Goal: Task Accomplishment & Management: Use online tool/utility

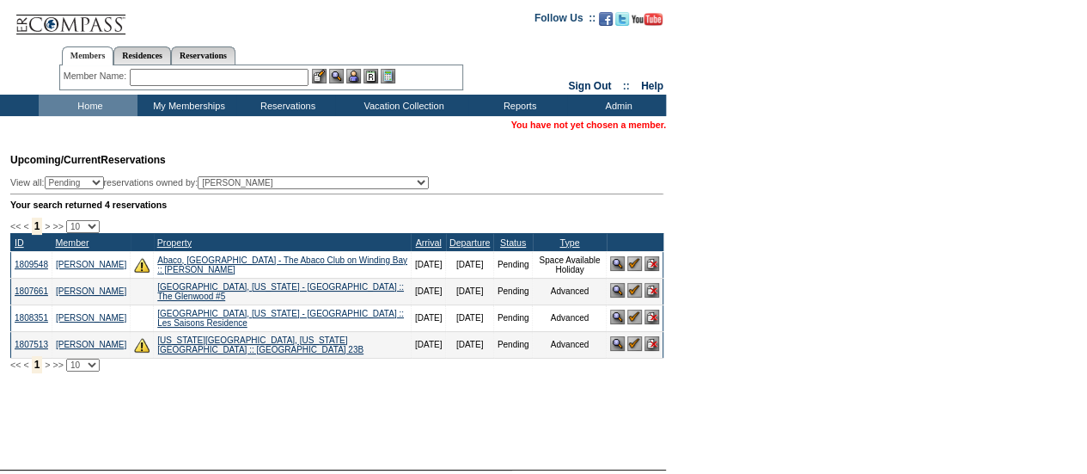
click at [187, 78] on input "text" at bounding box center [219, 77] width 179 height 17
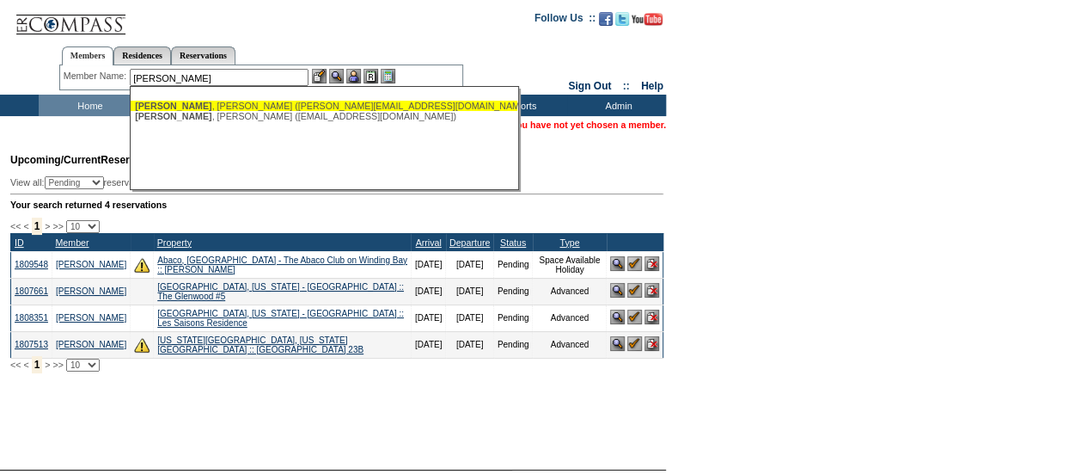
click at [185, 110] on div "[PERSON_NAME] ([PERSON_NAME][EMAIL_ADDRESS][DOMAIN_NAME])" at bounding box center [324, 106] width 378 height 10
type input "[PERSON_NAME] ([PERSON_NAME][EMAIL_ADDRESS][DOMAIN_NAME])"
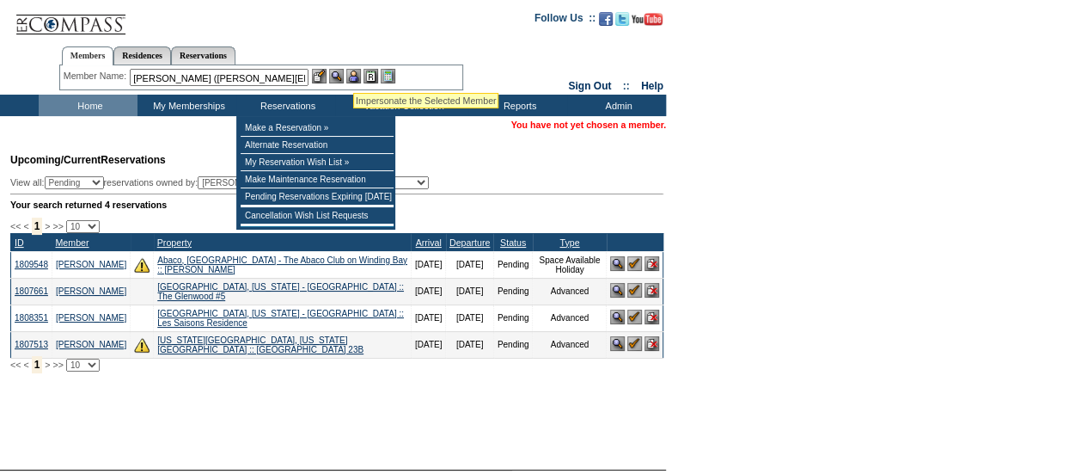
click at [353, 71] on img at bounding box center [353, 76] width 15 height 15
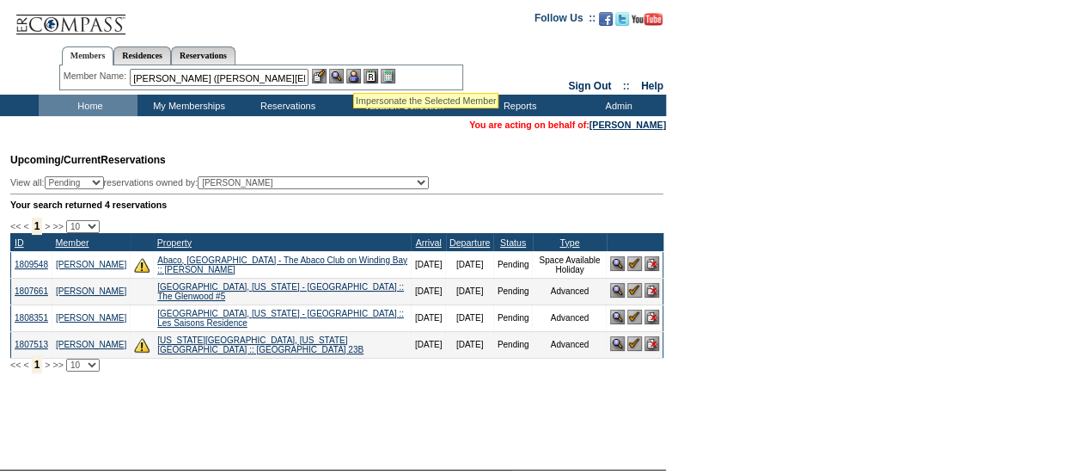
click at [337, 76] on img at bounding box center [336, 76] width 15 height 15
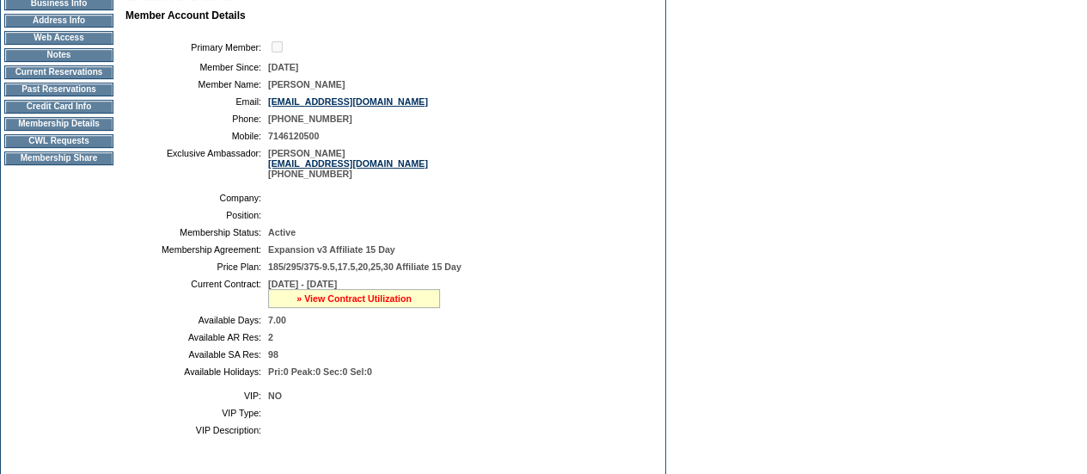
scroll to position [199, 0]
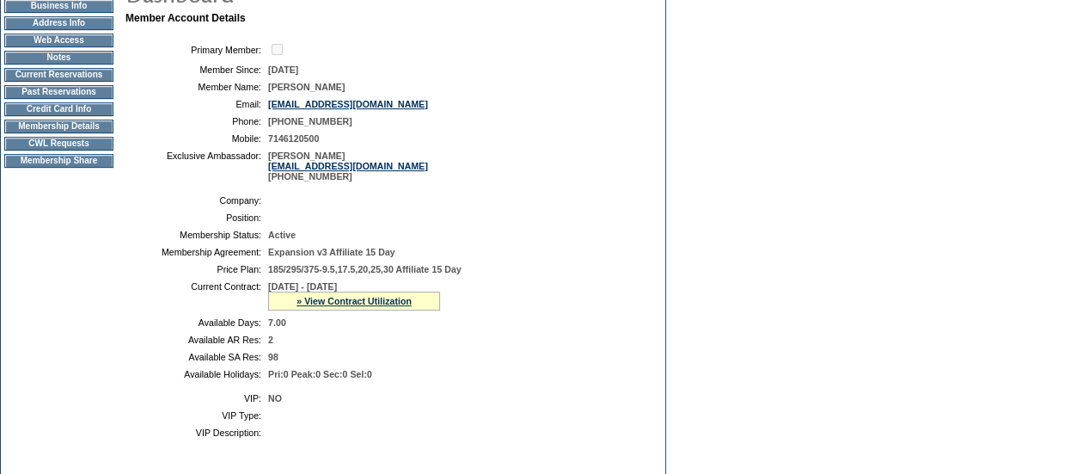
click at [41, 99] on td "Past Reservations" at bounding box center [58, 92] width 109 height 14
